Goal: Information Seeking & Learning: Learn about a topic

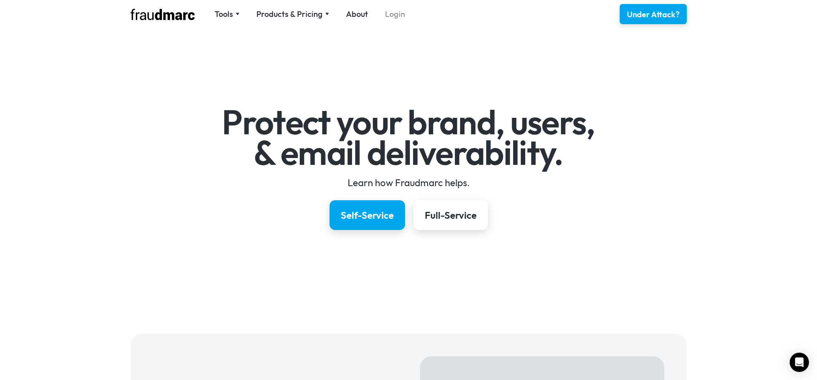
click at [401, 16] on link "Login" at bounding box center [395, 13] width 20 height 11
click at [228, 16] on div "Tools" at bounding box center [224, 13] width 18 height 11
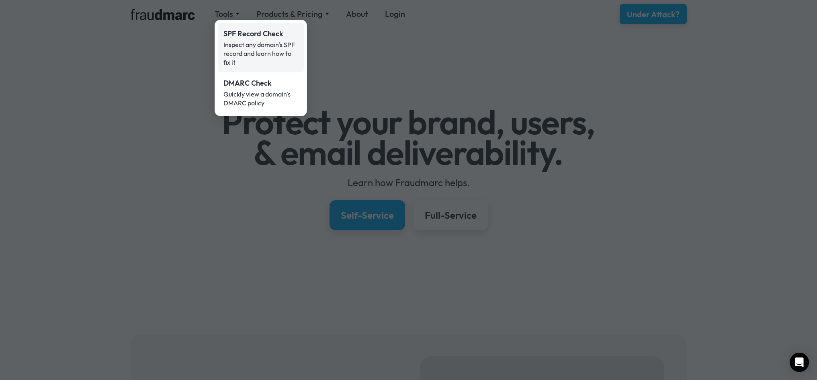
drag, startPoint x: 196, startPoint y: 83, endPoint x: 221, endPoint y: 54, distance: 38.5
click at [195, 82] on div at bounding box center [408, 190] width 817 height 380
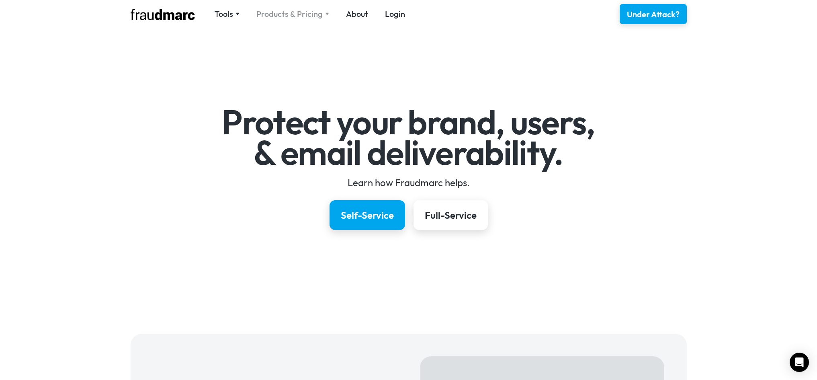
click at [286, 12] on div "Products & Pricing" at bounding box center [289, 13] width 66 height 11
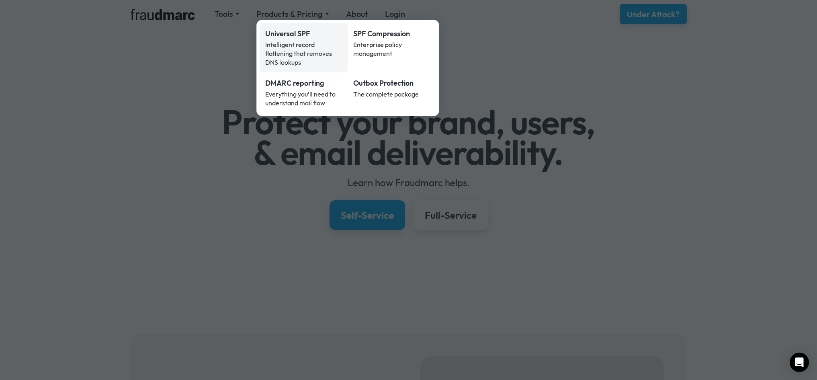
click at [291, 34] on div "Universal SPF" at bounding box center [303, 34] width 77 height 10
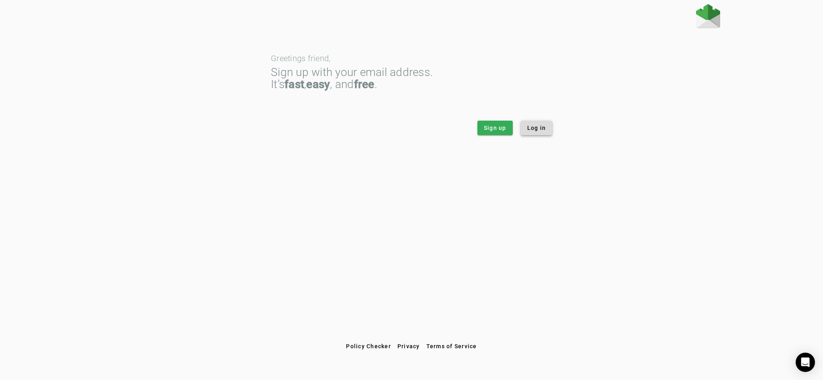
click at [545, 128] on span "Log in" at bounding box center [536, 128] width 19 height 8
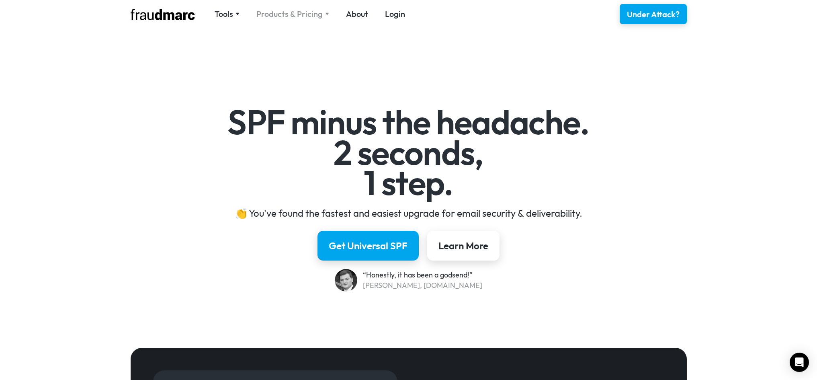
click at [290, 14] on div "Products & Pricing" at bounding box center [289, 13] width 66 height 11
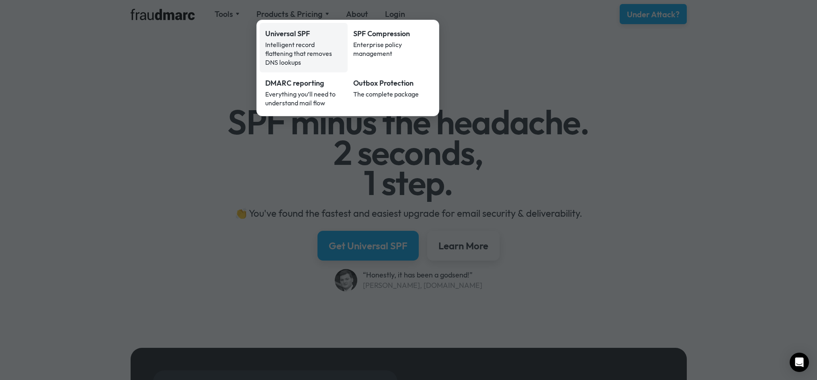
click at [284, 35] on div "Universal SPF" at bounding box center [303, 34] width 77 height 10
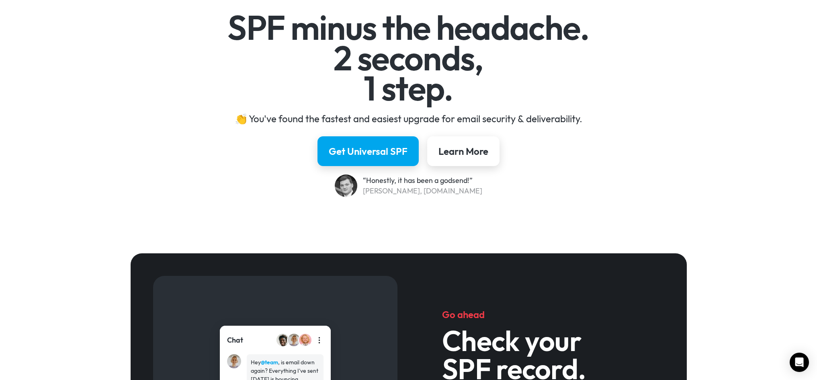
scroll to position [80, 0]
